Goal: Navigation & Orientation: Understand site structure

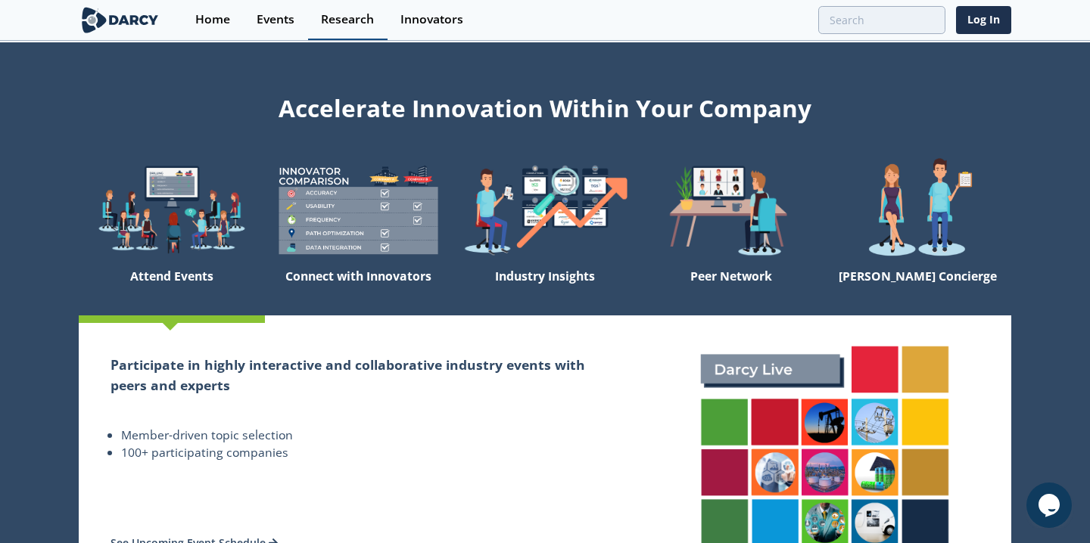
click at [340, 23] on div "Research" at bounding box center [347, 20] width 53 height 12
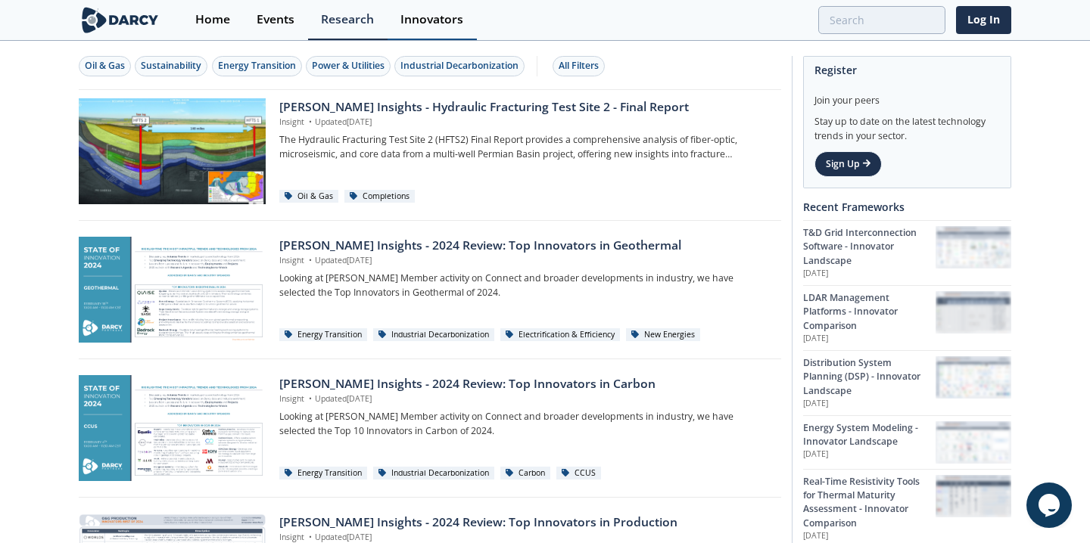
click at [466, 19] on link "Innovators" at bounding box center [431, 20] width 89 height 40
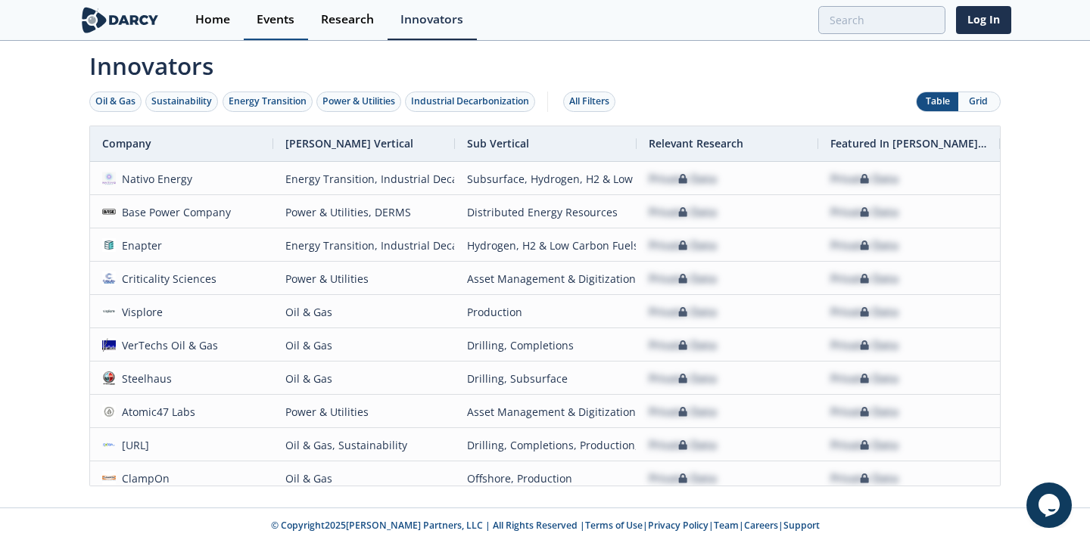
click at [264, 30] on link "Events" at bounding box center [276, 20] width 64 height 40
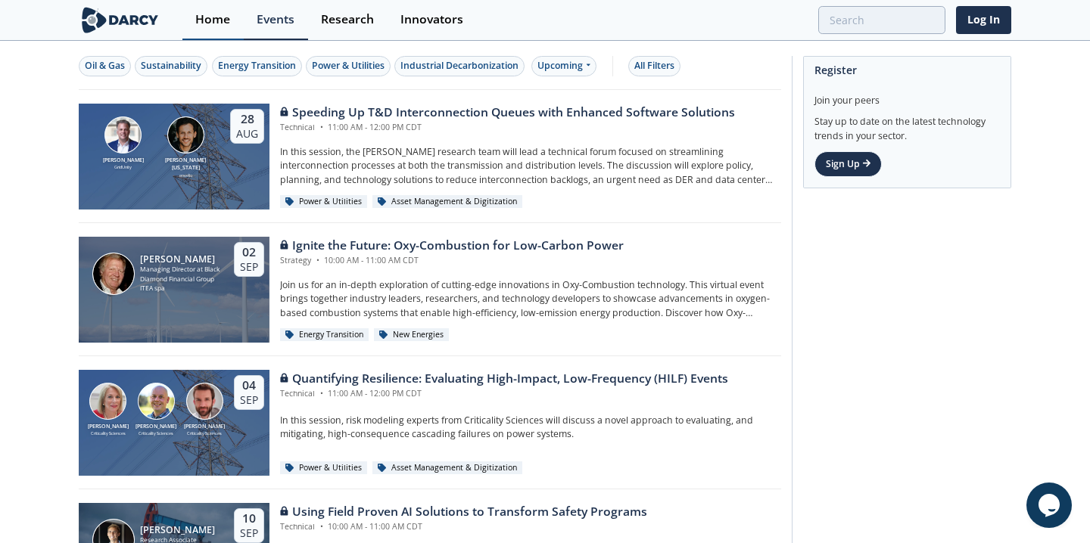
click at [216, 25] on div "Home" at bounding box center [212, 20] width 35 height 12
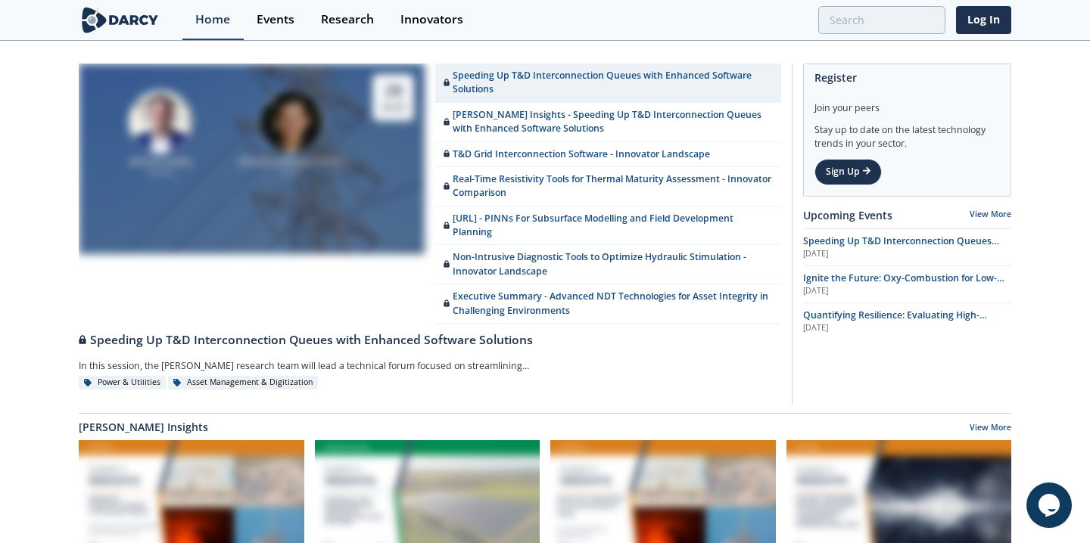
click at [214, 23] on div "Home" at bounding box center [212, 20] width 35 height 12
